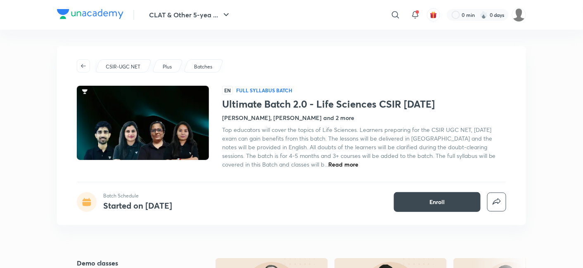
click at [193, 68] on link "Batches" at bounding box center [203, 66] width 21 height 7
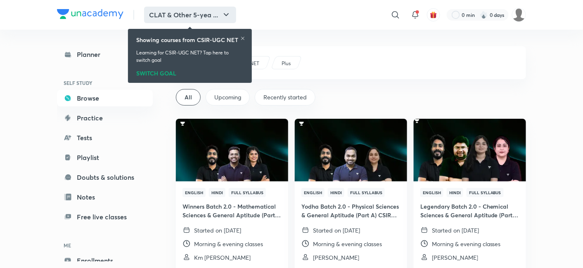
click at [189, 13] on button "CLAT & Other 5-yea ..." at bounding box center [190, 15] width 92 height 17
click at [242, 40] on div at bounding box center [242, 39] width 5 height 7
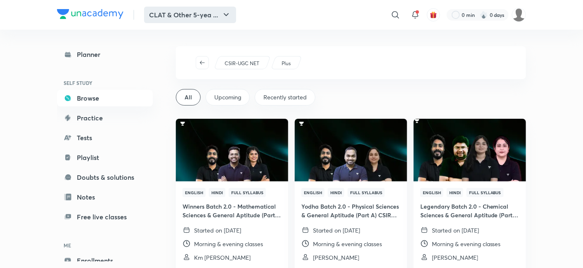
click at [208, 17] on button "CLAT & Other 5-yea ..." at bounding box center [190, 15] width 92 height 17
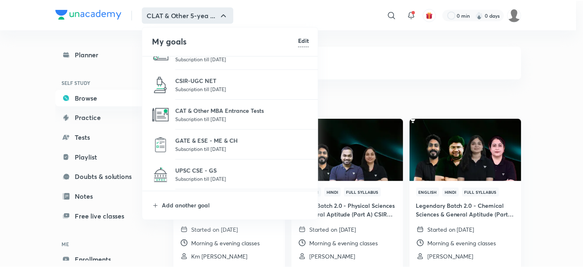
scroll to position [92, 0]
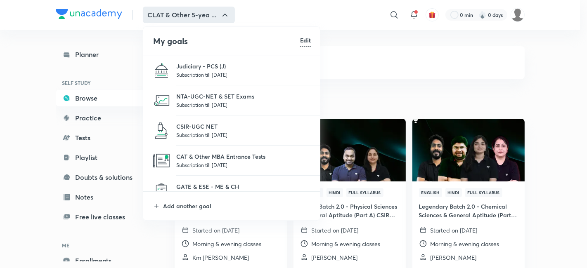
click at [205, 89] on li "NTA-UGC-NET & SET Exams Subscription till 24 Jul 2026" at bounding box center [231, 100] width 177 height 30
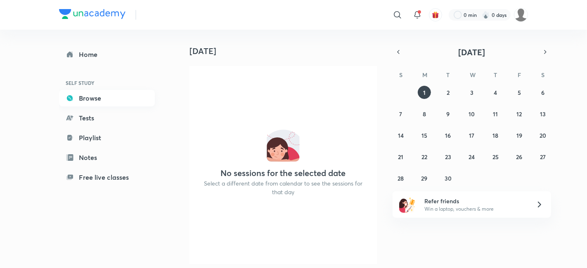
click at [101, 88] on h6 "SELF STUDY" at bounding box center [107, 83] width 96 height 14
click at [106, 95] on link "Browse" at bounding box center [107, 98] width 96 height 17
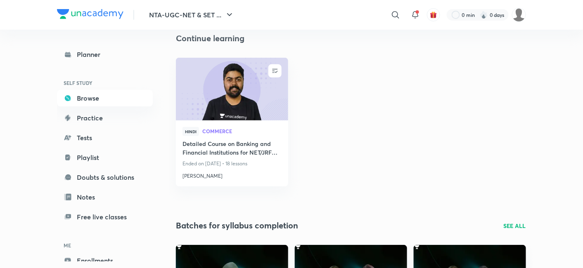
scroll to position [229, 0]
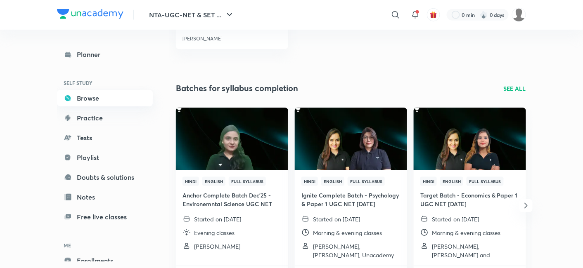
click at [106, 100] on link "Browse" at bounding box center [105, 98] width 96 height 17
click at [511, 82] on div "Batches for syllabus completion SEE ALL" at bounding box center [351, 88] width 350 height 12
click at [511, 87] on p "SEE ALL" at bounding box center [515, 88] width 22 height 9
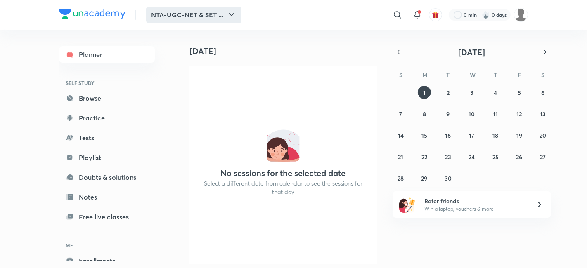
click at [182, 15] on button "NTA-UGC-NET & SET ..." at bounding box center [193, 15] width 95 height 17
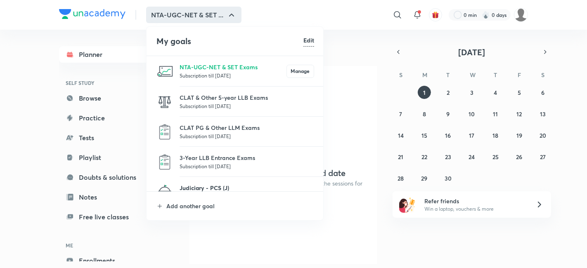
click at [198, 185] on p "Judiciary - PCS (J)" at bounding box center [247, 188] width 135 height 9
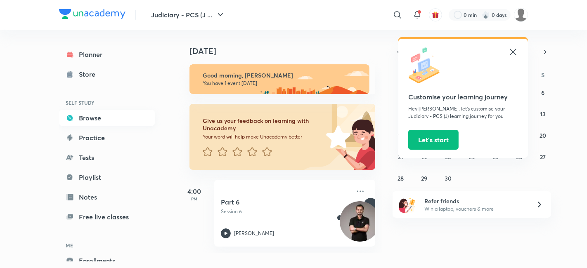
click at [106, 115] on link "Browse" at bounding box center [107, 118] width 96 height 17
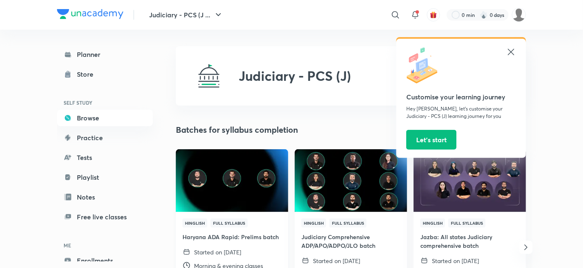
scroll to position [92, 0]
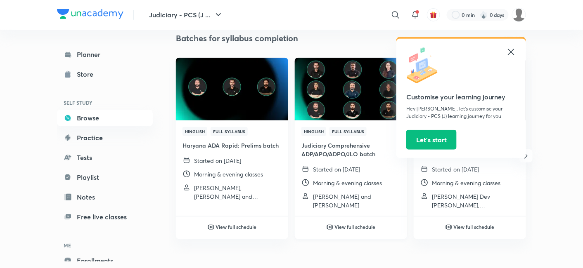
click at [327, 151] on h4 "Judiciary Comprehensive ADP/APO/ADPO/JLO batch" at bounding box center [350, 149] width 99 height 17
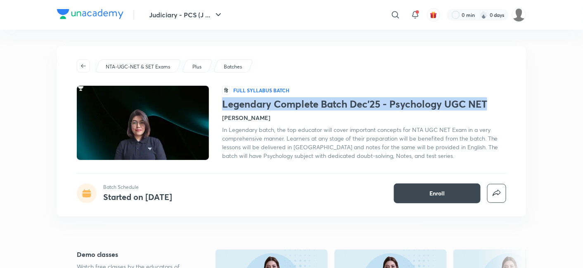
copy h1 "Legendary Complete Batch Dec'25 - Psychology UGC NET"
drag, startPoint x: 0, startPoint y: 0, endPoint x: 224, endPoint y: 109, distance: 248.8
click at [224, 109] on h1 "Legendary Complete Batch Dec'25 - Psychology UGC NET" at bounding box center [364, 104] width 284 height 12
click at [180, 12] on button "Judiciary - PCS (J ..." at bounding box center [186, 15] width 84 height 17
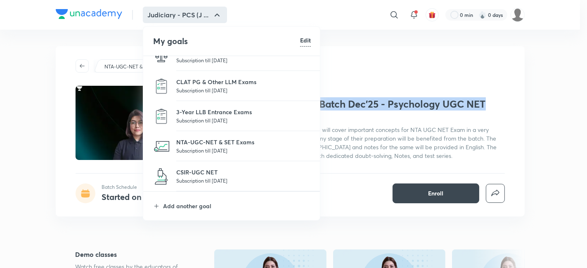
scroll to position [92, 0]
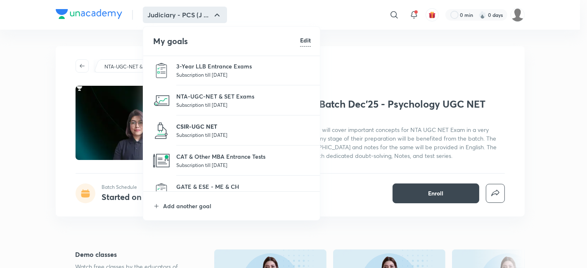
click at [201, 125] on p "CSIR-UGC NET" at bounding box center [243, 126] width 135 height 9
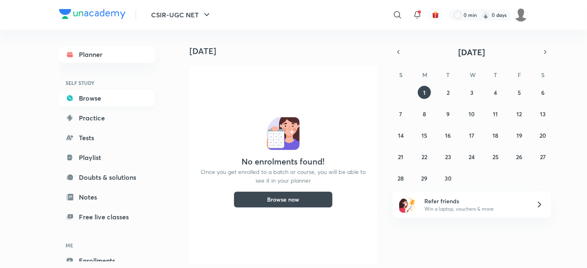
click at [91, 102] on link "Browse" at bounding box center [107, 98] width 96 height 17
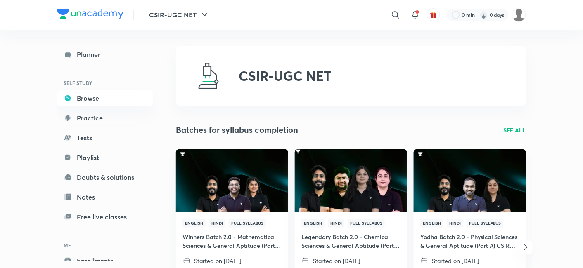
click at [506, 132] on p "SEE ALL" at bounding box center [515, 130] width 22 height 9
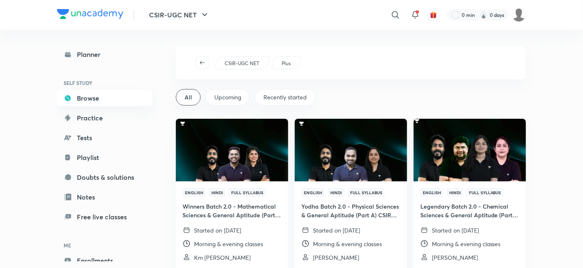
click at [110, 96] on link "Browse" at bounding box center [105, 98] width 96 height 17
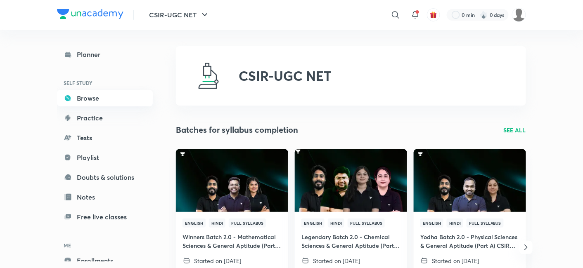
click at [108, 102] on link "Browse" at bounding box center [105, 98] width 96 height 17
click at [90, 52] on link "Planner" at bounding box center [105, 54] width 96 height 17
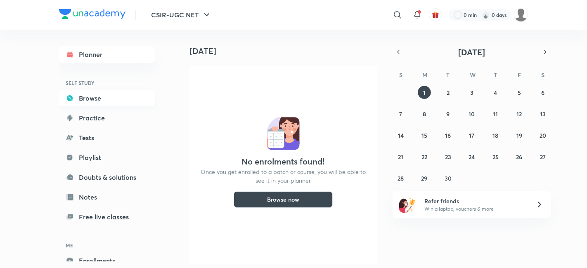
click at [110, 97] on link "Browse" at bounding box center [107, 98] width 96 height 17
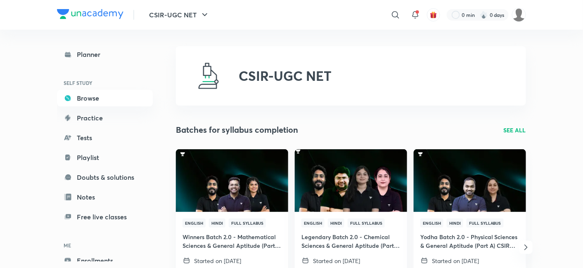
click at [96, 13] on img at bounding box center [90, 14] width 66 height 10
click at [182, 14] on button "CSIR-UGC NET" at bounding box center [179, 15] width 71 height 17
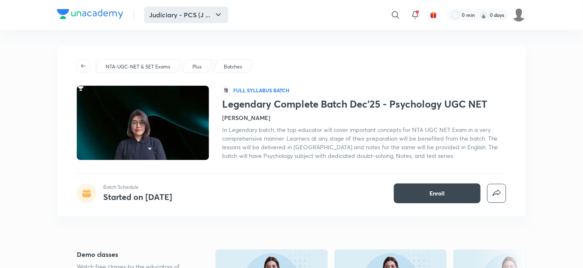
click at [180, 12] on button "Judiciary - PCS (J ..." at bounding box center [186, 15] width 84 height 17
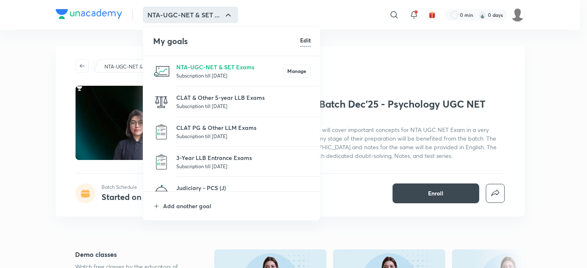
click at [194, 181] on li "Judiciary - PCS (J) Subscription till [DATE]" at bounding box center [231, 192] width 177 height 30
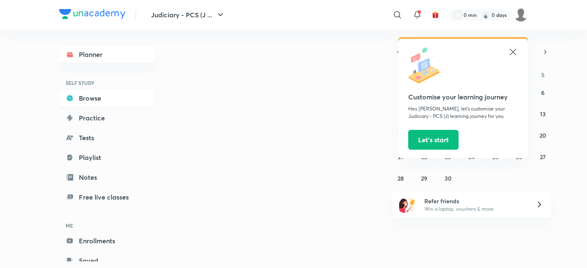
click at [99, 103] on link "Browse" at bounding box center [107, 98] width 96 height 17
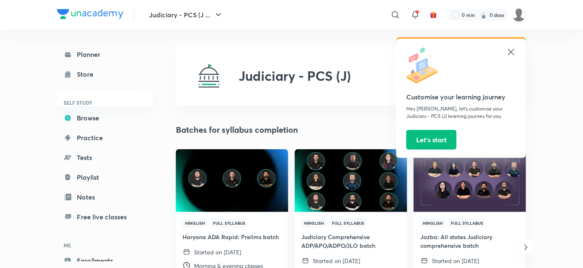
click at [516, 48] on div "Customise your learning journey Hey [PERSON_NAME], let’s customise your Judicia…" at bounding box center [461, 98] width 130 height 119
click at [514, 51] on icon at bounding box center [511, 52] width 10 height 10
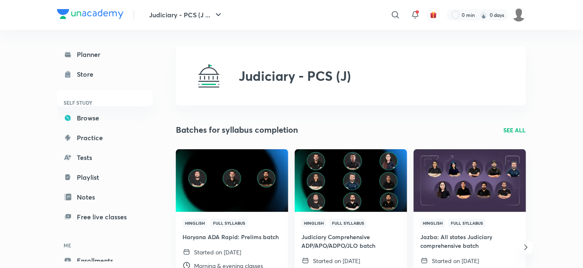
click at [516, 128] on p "SEE ALL" at bounding box center [515, 130] width 22 height 9
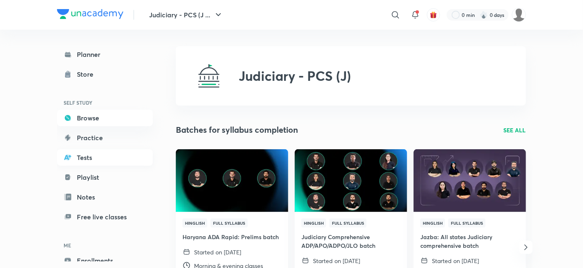
click at [98, 163] on link "Tests" at bounding box center [105, 157] width 96 height 17
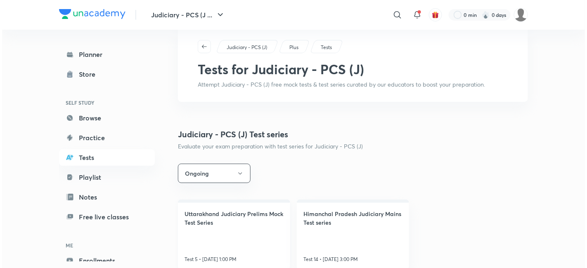
scroll to position [31, 0]
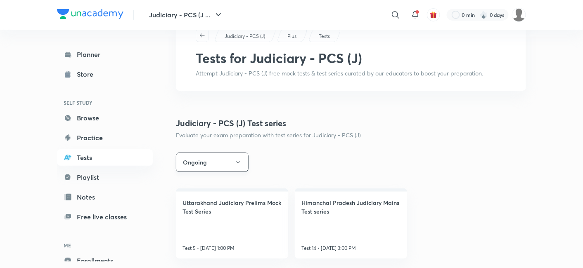
click at [220, 166] on button "Ongoing" at bounding box center [212, 162] width 73 height 19
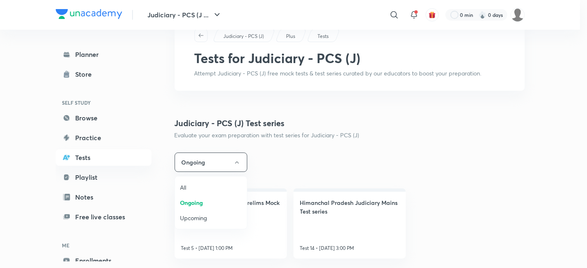
click at [201, 215] on span "Upcoming" at bounding box center [211, 218] width 62 height 9
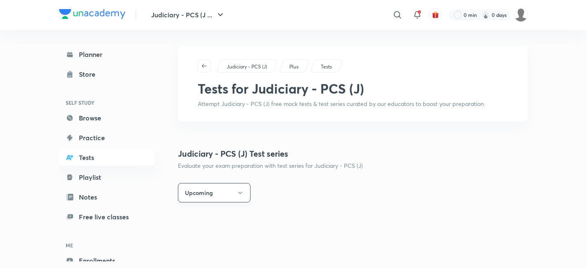
click at [221, 192] on button "Upcoming" at bounding box center [214, 192] width 73 height 19
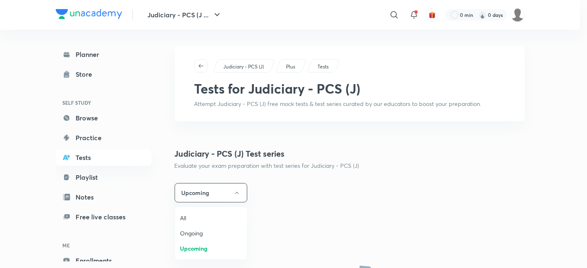
drag, startPoint x: 185, startPoint y: 209, endPoint x: 185, endPoint y: 218, distance: 8.3
click at [185, 213] on ul "All Ongoing Upcoming" at bounding box center [211, 233] width 72 height 52
click at [185, 219] on span "All" at bounding box center [211, 218] width 62 height 9
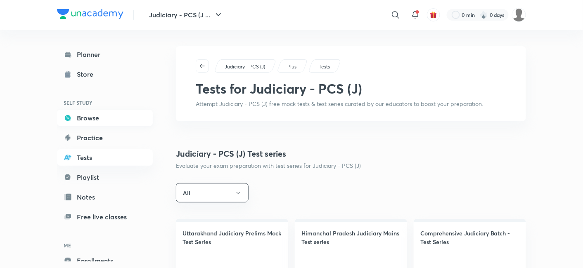
click at [98, 120] on link "Browse" at bounding box center [105, 118] width 96 height 17
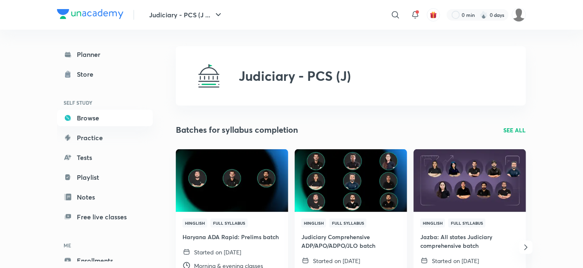
click at [97, 147] on div "Planner Store SELF STUDY Browse Practice Tests Playlist Notes Free live classes…" at bounding box center [105, 167] width 96 height 243
click at [99, 142] on link "Practice" at bounding box center [105, 138] width 96 height 17
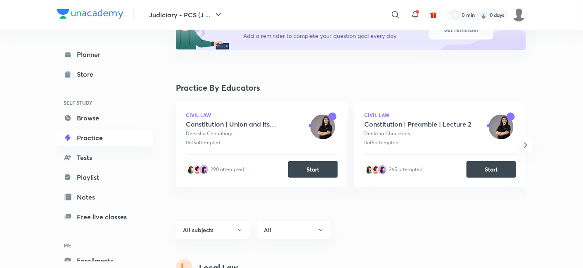
scroll to position [137, 0]
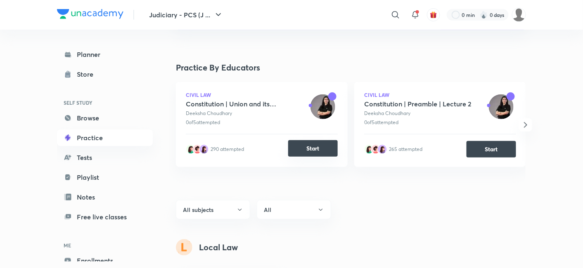
click at [303, 150] on button "Start" at bounding box center [313, 148] width 50 height 17
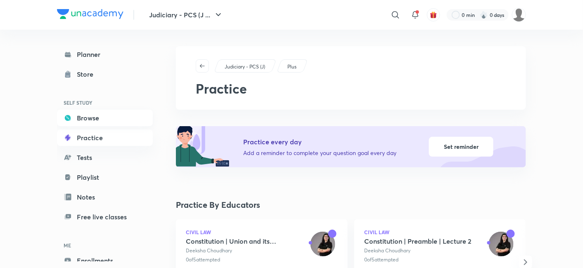
click at [101, 110] on link "Browse" at bounding box center [105, 118] width 96 height 17
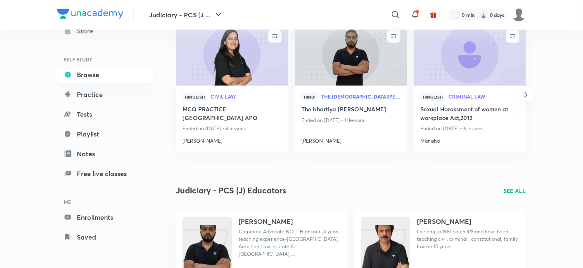
scroll to position [504, 0]
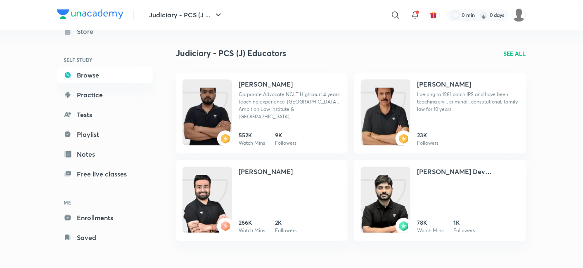
click at [509, 51] on p "SEE ALL" at bounding box center [515, 53] width 22 height 9
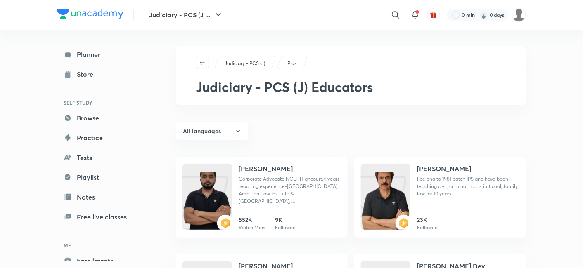
click at [103, 108] on h6 "SELF STUDY" at bounding box center [105, 103] width 96 height 14
click at [86, 71] on div "Store" at bounding box center [87, 74] width 21 height 10
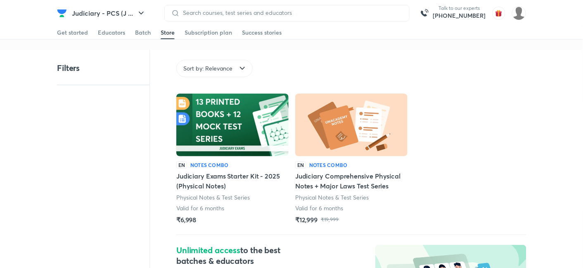
click at [224, 142] on img at bounding box center [232, 125] width 112 height 63
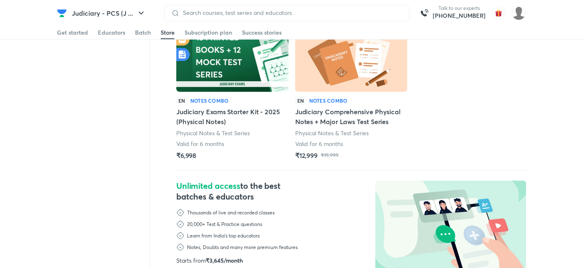
scroll to position [153, 0]
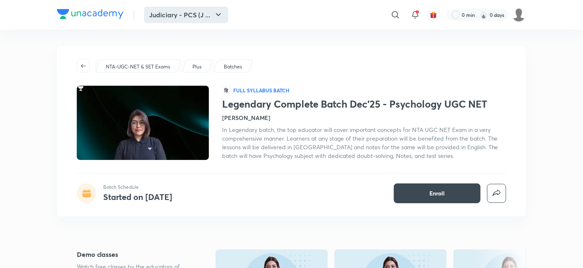
click at [189, 13] on button "Judiciary - PCS (J ..." at bounding box center [186, 15] width 84 height 17
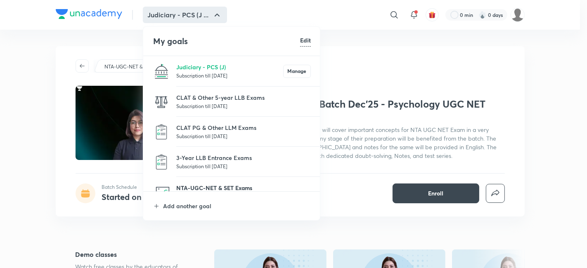
click at [196, 184] on p "NTA-UGC-NET & SET Exams" at bounding box center [243, 188] width 135 height 9
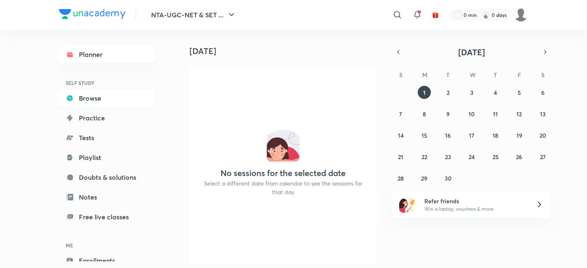
click at [91, 95] on link "Browse" at bounding box center [107, 98] width 96 height 17
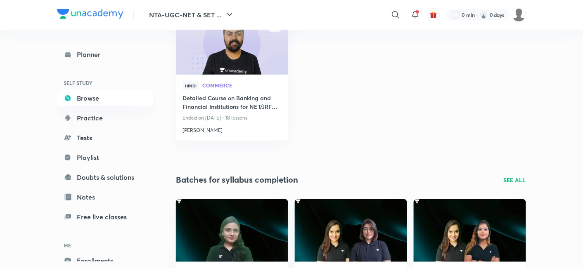
scroll to position [183, 0]
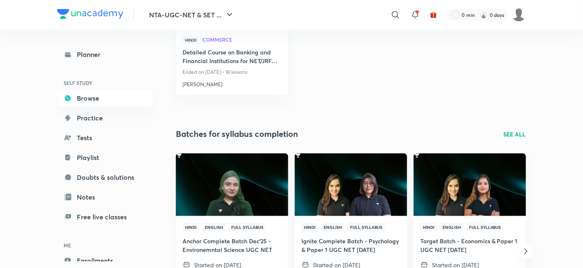
click at [510, 132] on p "SEE ALL" at bounding box center [515, 134] width 22 height 9
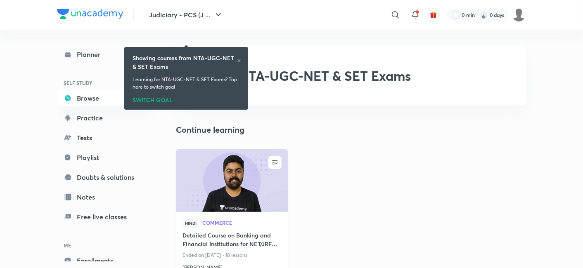
scroll to position [46, 0]
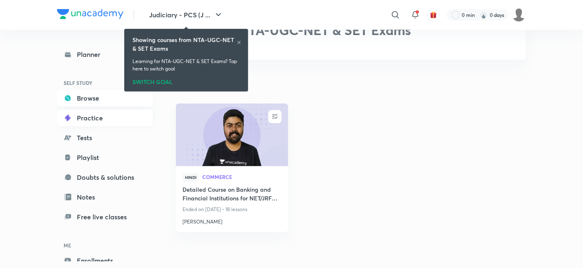
click at [80, 117] on link "Practice" at bounding box center [105, 118] width 96 height 17
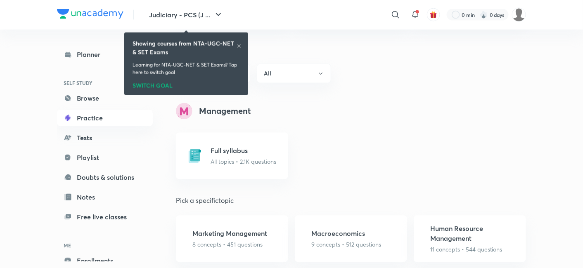
scroll to position [459, 0]
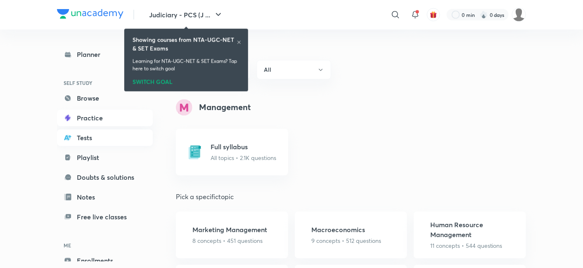
click at [79, 137] on link "Tests" at bounding box center [105, 138] width 96 height 17
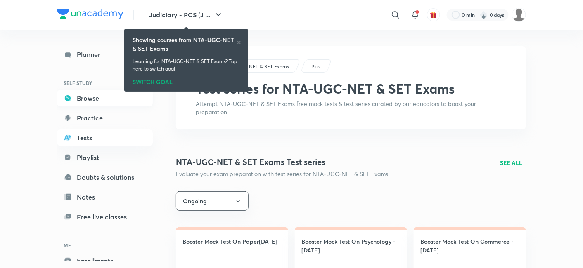
click at [79, 92] on link "Browse" at bounding box center [105, 98] width 96 height 17
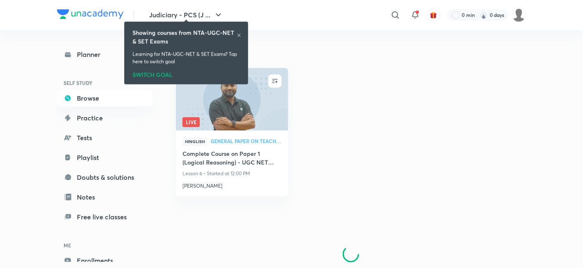
scroll to position [535, 0]
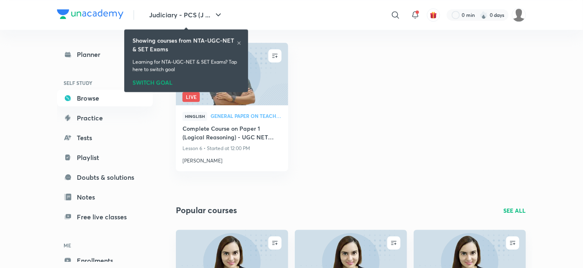
click at [131, 97] on div "Showing courses from NTA-UGC-NET & SET Exams Learning for NTA-UGC-NET & SET Exa…" at bounding box center [186, 61] width 124 height 74
click at [237, 42] on icon at bounding box center [239, 42] width 5 height 5
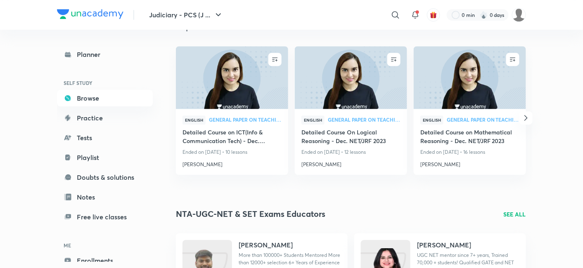
scroll to position [856, 0]
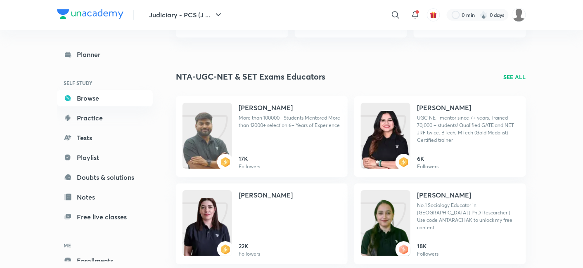
click at [507, 80] on p "SEE ALL" at bounding box center [515, 77] width 22 height 9
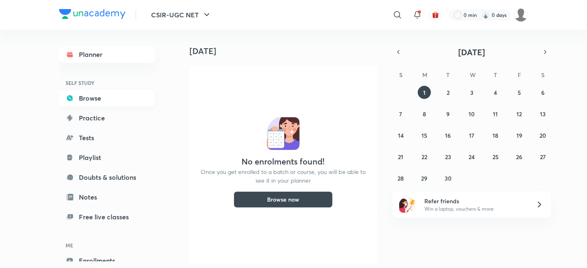
click at [111, 100] on link "Browse" at bounding box center [107, 98] width 96 height 17
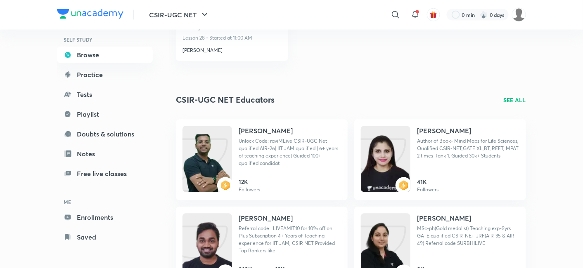
scroll to position [413, 0]
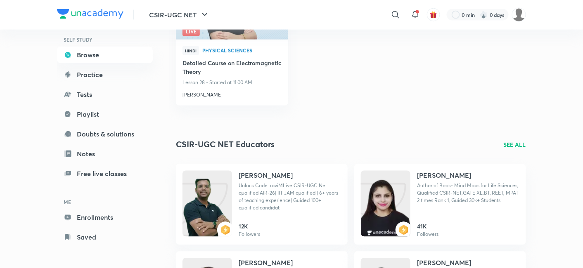
click at [507, 141] on p "SEE ALL" at bounding box center [515, 145] width 22 height 9
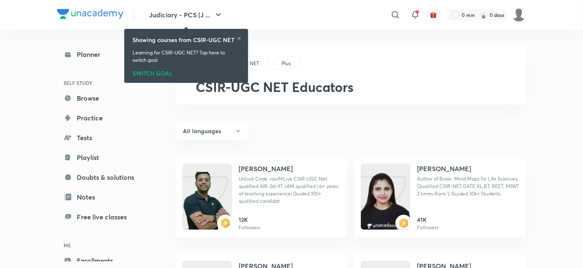
scroll to position [43, 0]
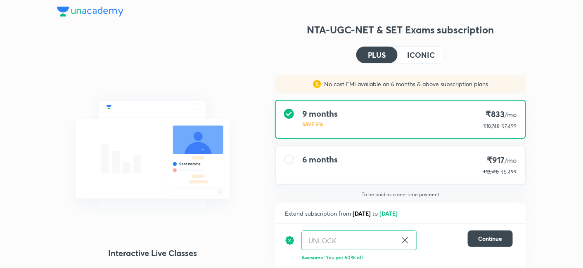
scroll to position [27, 0]
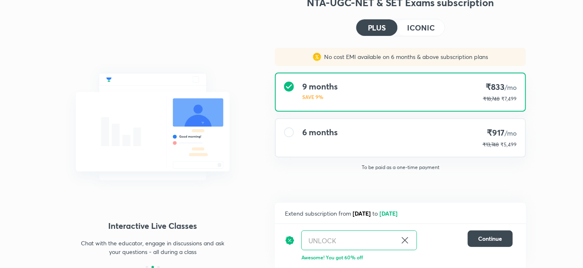
click at [409, 239] on icon at bounding box center [405, 241] width 10 height 10
